Goal: Check status: Check status

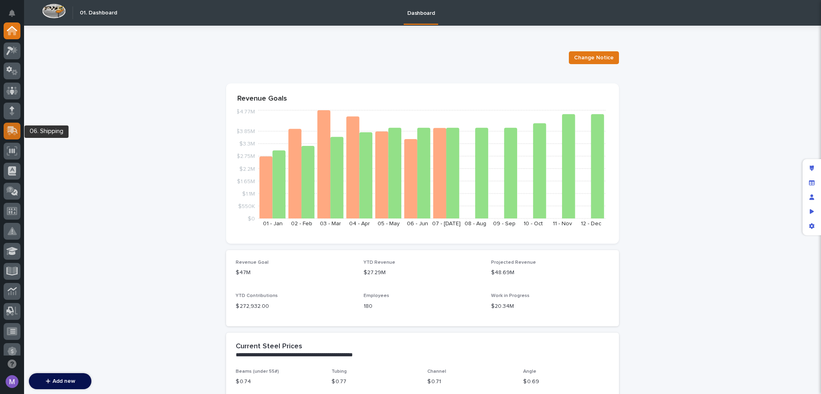
click at [14, 129] on icon at bounding box center [12, 130] width 12 height 9
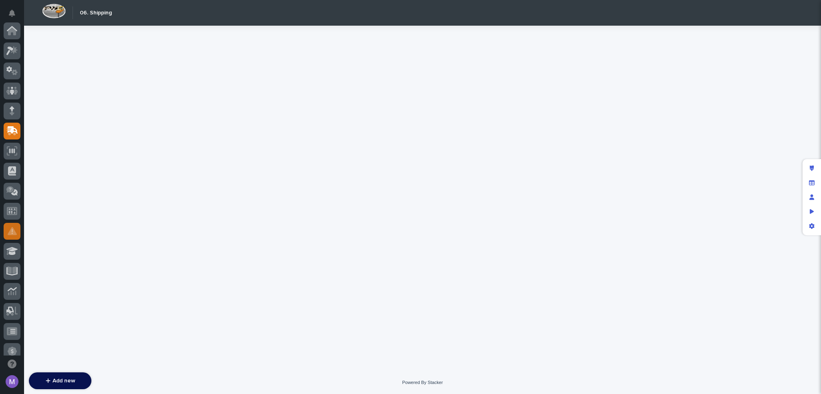
scroll to position [100, 0]
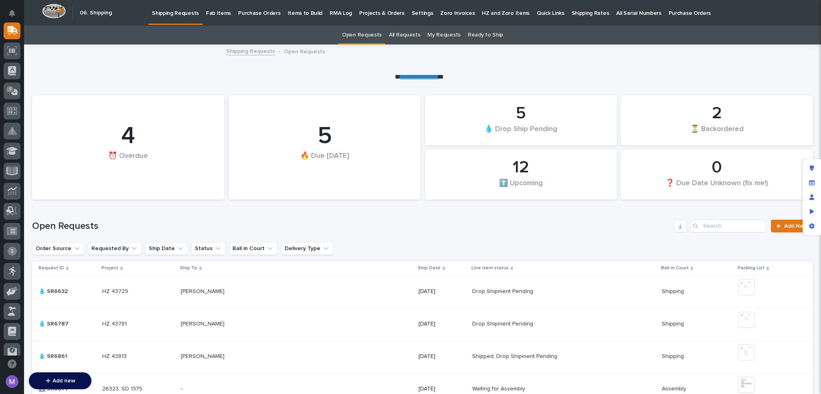
click at [659, 75] on div "**********" at bounding box center [419, 75] width 791 height 12
click at [320, 295] on div "[PERSON_NAME] [PERSON_NAME]" at bounding box center [296, 291] width 231 height 13
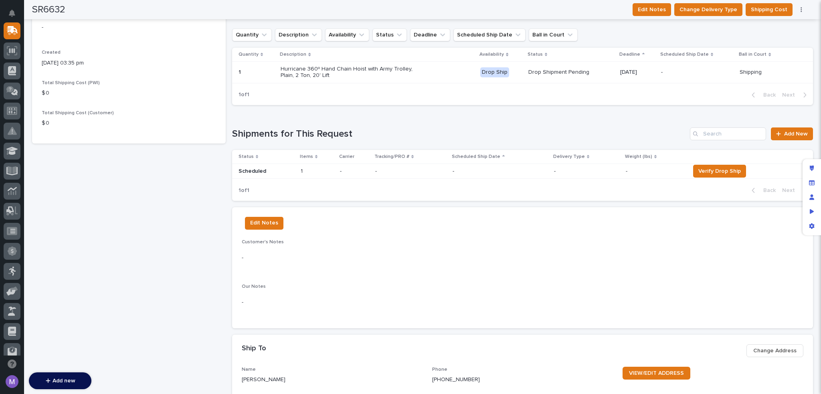
scroll to position [37, 0]
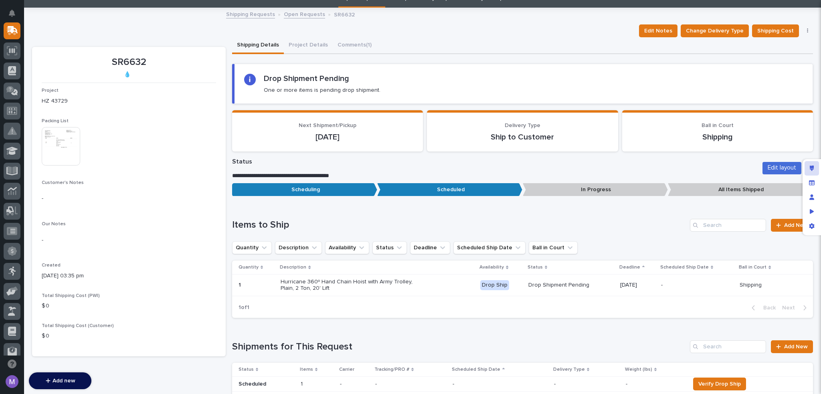
click at [817, 173] on div "Edit layout" at bounding box center [811, 168] width 14 height 14
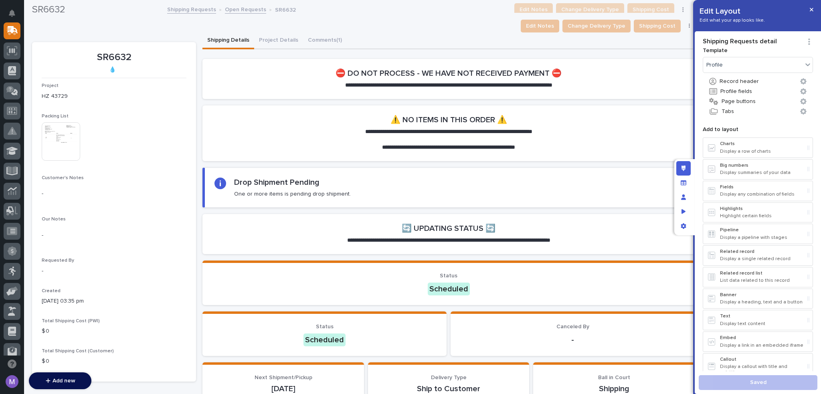
scroll to position [0, 0]
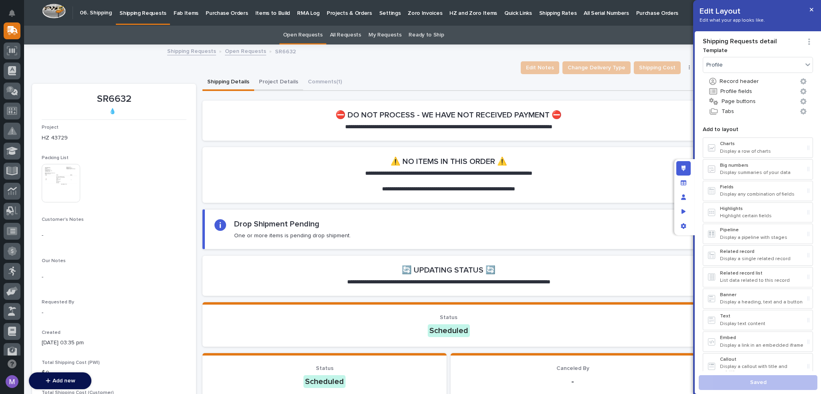
click at [274, 83] on button "Project Details" at bounding box center [278, 82] width 49 height 17
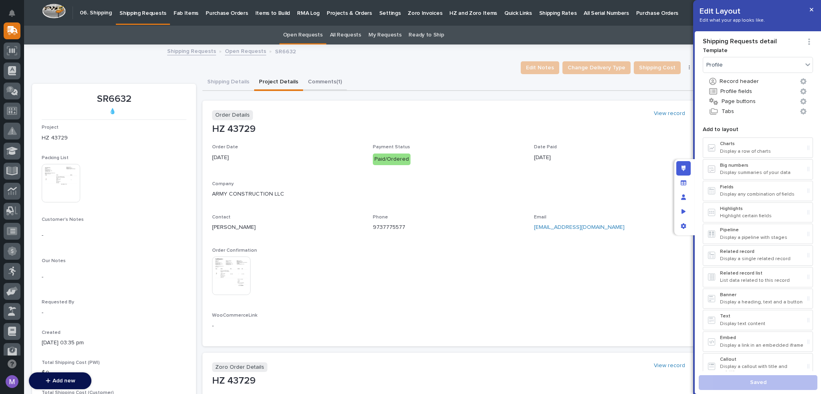
click at [326, 86] on button "Comments (1)" at bounding box center [325, 82] width 44 height 17
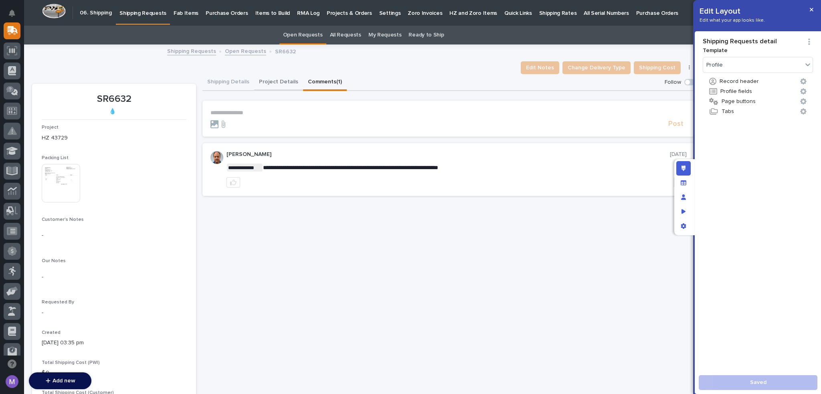
click at [279, 83] on button "Project Details" at bounding box center [278, 82] width 49 height 17
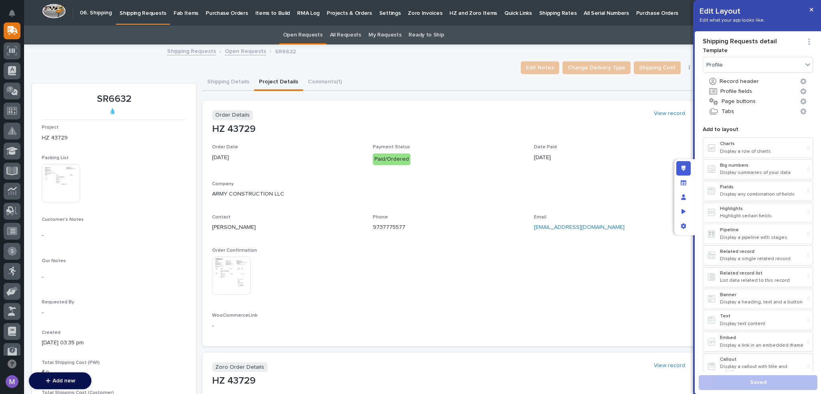
click at [334, 83] on button "Comments (1)" at bounding box center [325, 82] width 44 height 17
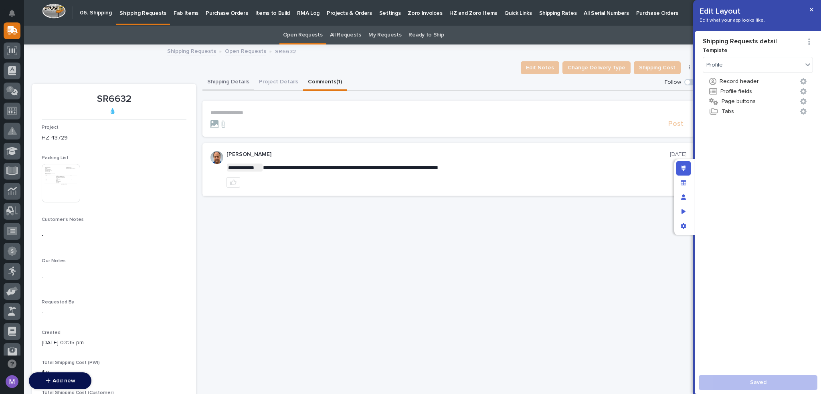
click at [233, 82] on button "Shipping Details" at bounding box center [228, 82] width 52 height 17
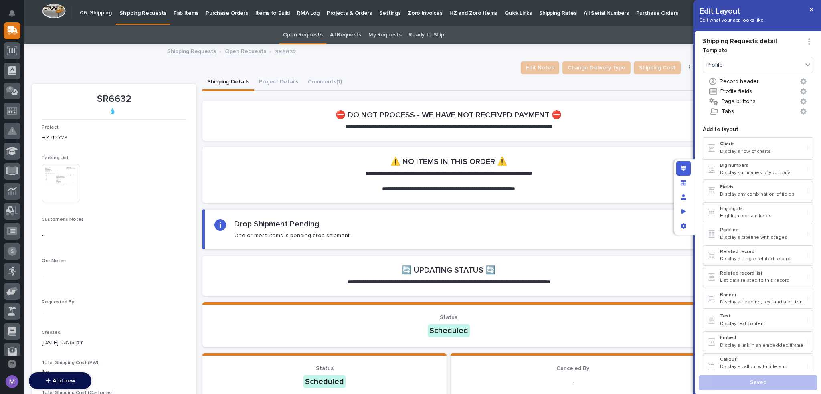
click at [354, 65] on div "Edit Notes Change Delivery Type Shipping Cost Cancel Request Delete" at bounding box center [363, 67] width 662 height 13
click at [684, 167] on icon "Edit layout" at bounding box center [683, 169] width 4 height 6
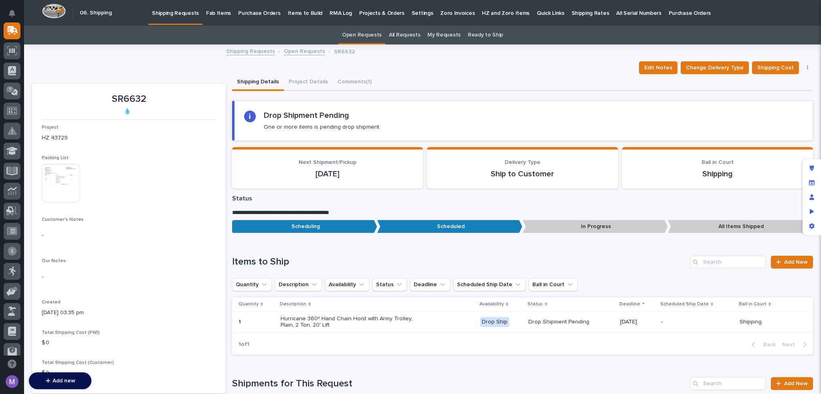
click at [410, 65] on div "Edit Notes Change Delivery Type Shipping Cost Cancel Request Delete" at bounding box center [422, 67] width 781 height 13
click at [301, 52] on link "Open Requests" at bounding box center [304, 50] width 41 height 9
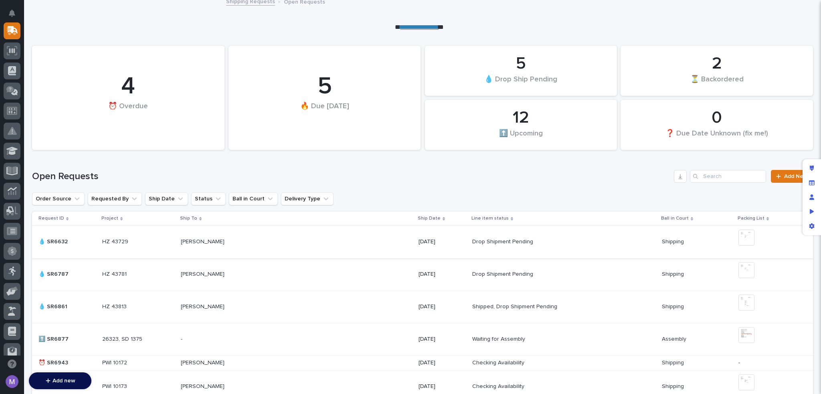
scroll to position [120, 0]
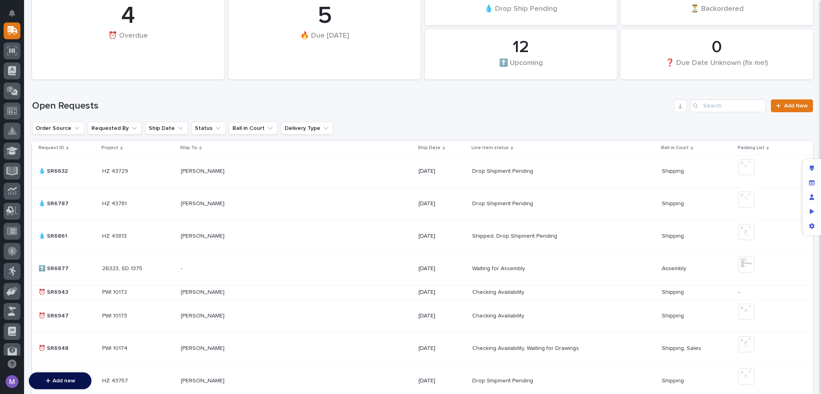
click at [651, 167] on div "Drop Shipment Pending Drop Shipment Pending" at bounding box center [563, 171] width 183 height 13
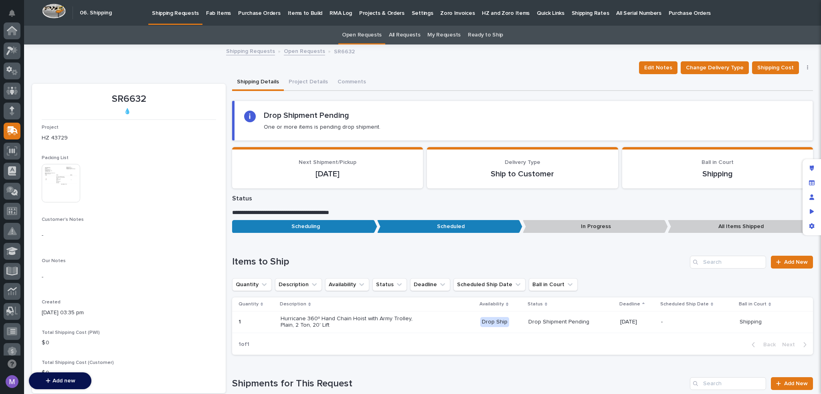
scroll to position [100, 0]
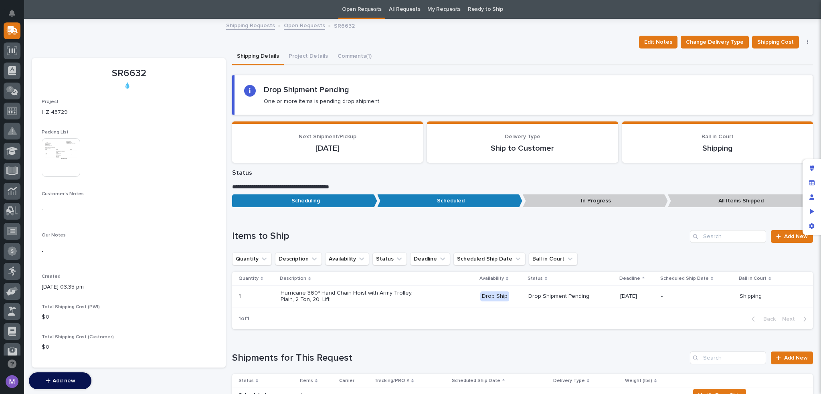
click at [297, 25] on link "Open Requests" at bounding box center [304, 24] width 41 height 9
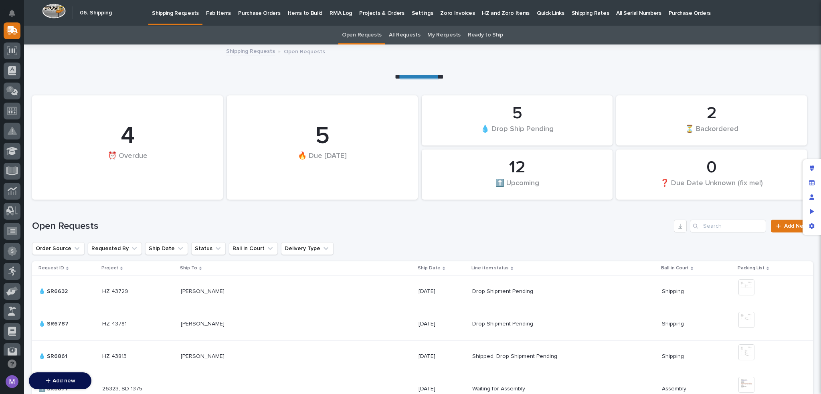
click at [707, 210] on div "Open Requests Add New" at bounding box center [422, 223] width 781 height 38
